Goal: Navigation & Orientation: Find specific page/section

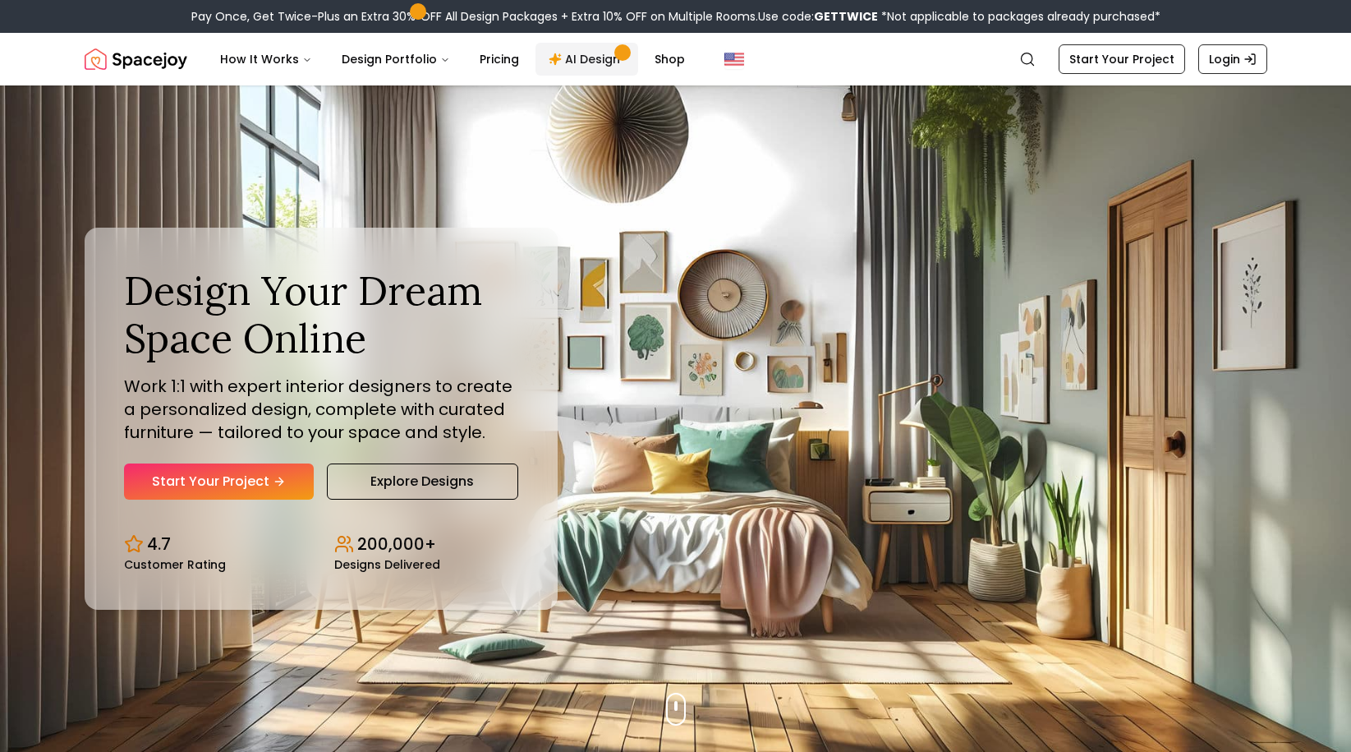
click at [598, 64] on link "AI Design" at bounding box center [587, 59] width 103 height 33
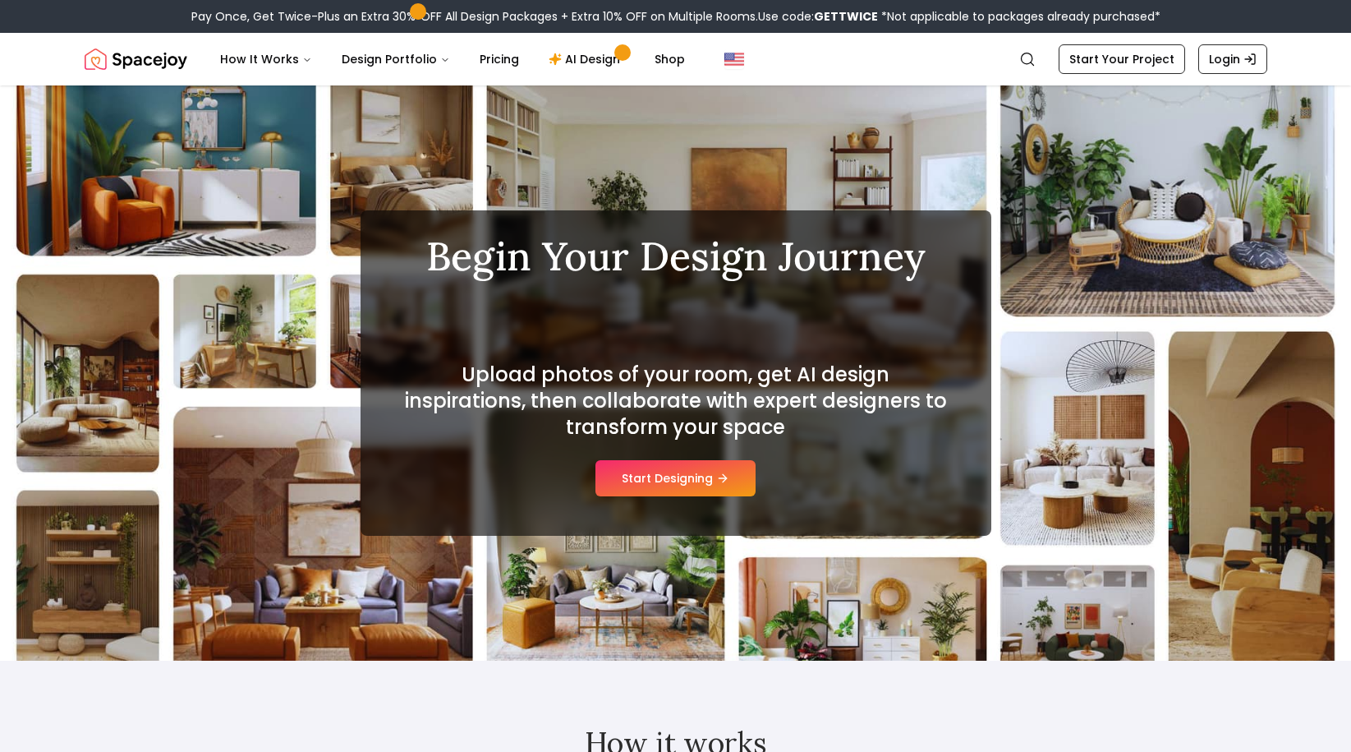
click at [142, 58] on img "Spacejoy" at bounding box center [136, 59] width 103 height 33
